Goal: Task Accomplishment & Management: Manage account settings

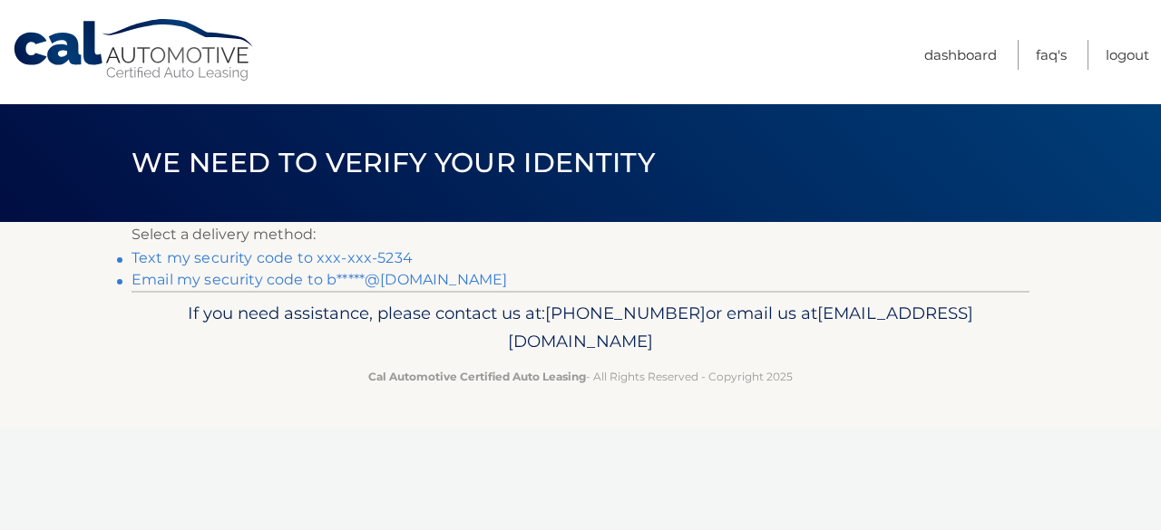
click at [265, 257] on link "Text my security code to xxx-xxx-5234" at bounding box center [271, 257] width 281 height 17
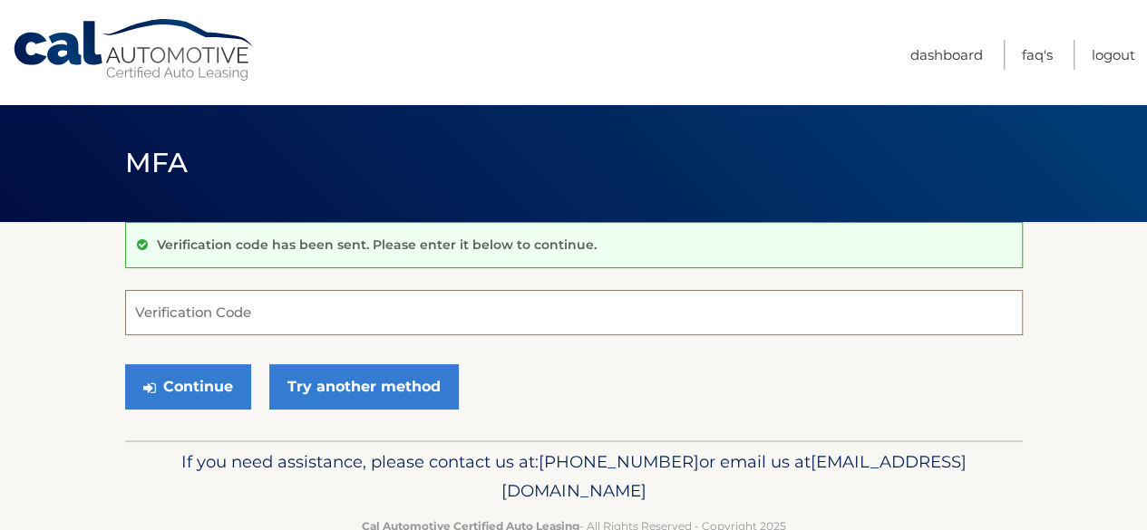
click at [422, 311] on input "Verification Code" at bounding box center [574, 312] width 898 height 45
click at [428, 311] on input "Verification Code" at bounding box center [574, 312] width 898 height 45
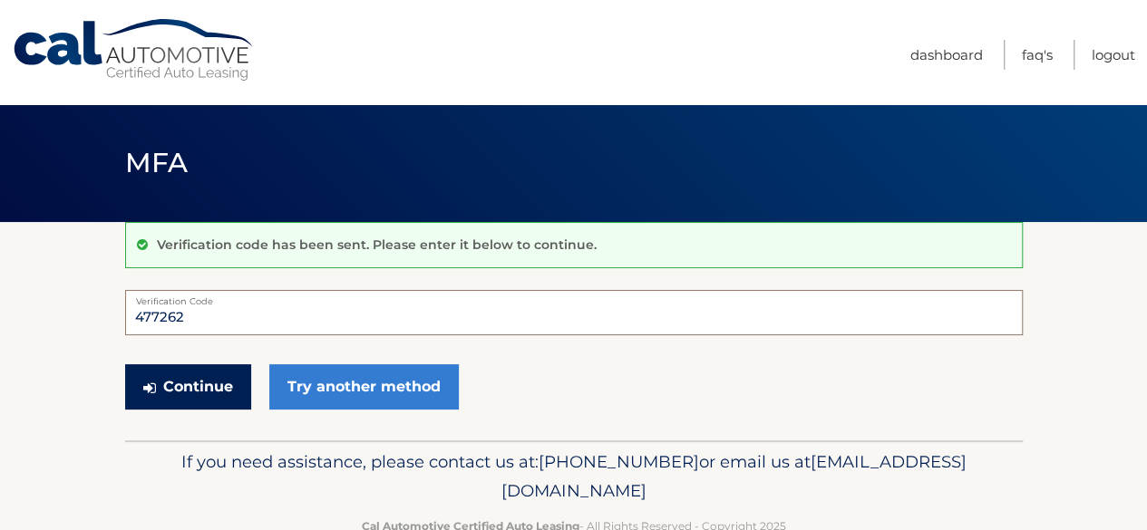
type input "477262"
click at [200, 388] on button "Continue" at bounding box center [188, 387] width 126 height 45
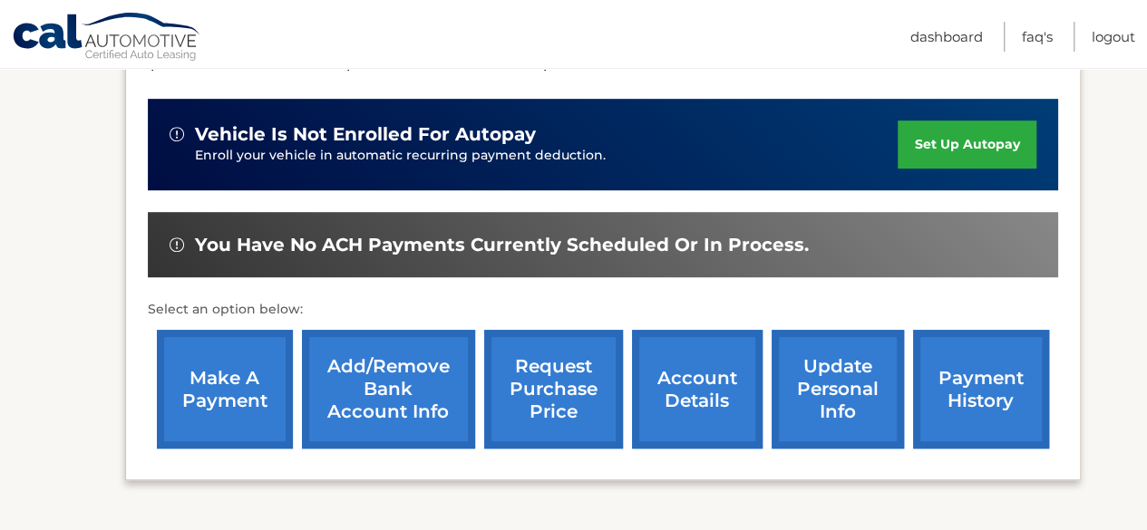
scroll to position [432, 0]
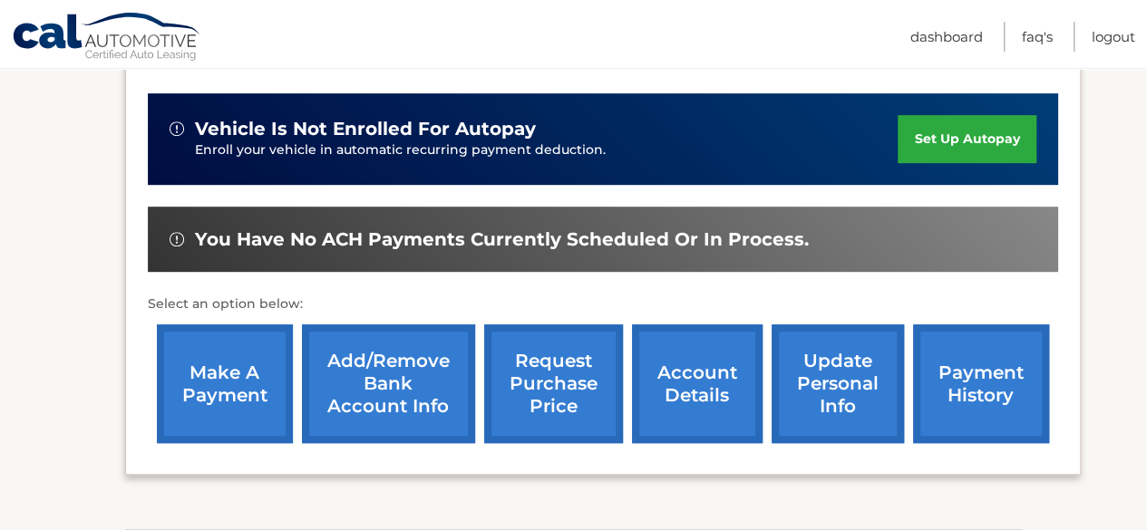
click at [240, 378] on link "make a payment" at bounding box center [225, 384] width 136 height 119
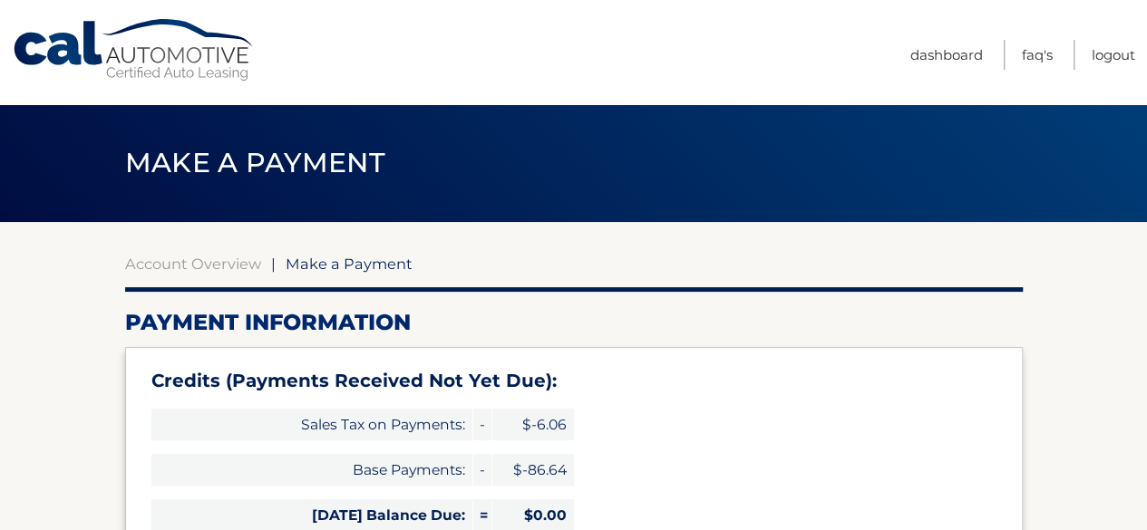
select select "N2QxNGE1ZDUtZWRlZS00OWQxLWExOTQtOGU3ODgwZWYxMWEx"
click at [1112, 64] on link "Logout" at bounding box center [1114, 55] width 44 height 30
